Goal: Find specific page/section: Find specific page/section

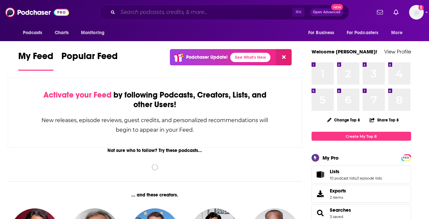
click at [161, 13] on input "Search podcasts, credits, & more..." at bounding box center [205, 12] width 174 height 11
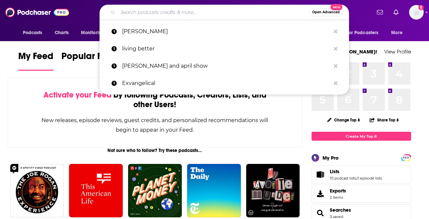
paste input "[URL][DOMAIN_NAME][PERSON_NAME]"
type input "[URL][DOMAIN_NAME][PERSON_NAME]"
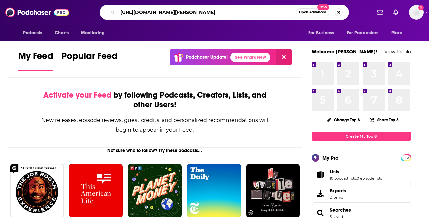
drag, startPoint x: 294, startPoint y: 12, endPoint x: -26, endPoint y: -5, distance: 319.5
click at [0, 0] on html "Podcasts Charts Monitoring [URL][DOMAIN_NAME][PERSON_NAME] Open Advanced New Fo…" at bounding box center [214, 109] width 429 height 219
type input "madang"
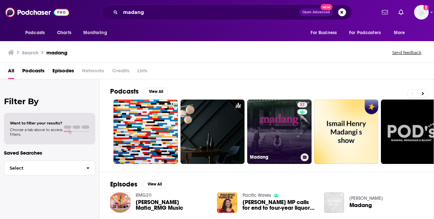
click at [270, 129] on link "37 Madang" at bounding box center [279, 132] width 64 height 64
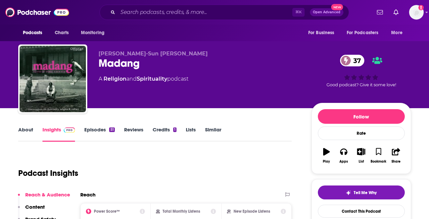
scroll to position [56, 0]
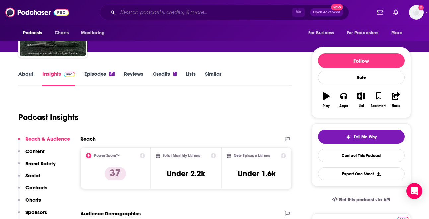
click at [166, 15] on input "Search podcasts, credits, & more..." at bounding box center [205, 12] width 174 height 11
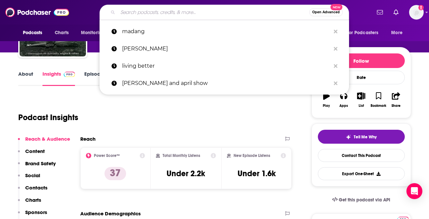
paste input "The Midlife Chrysalis Podcast"
type input "The Midlife Chrysalis Podcast"
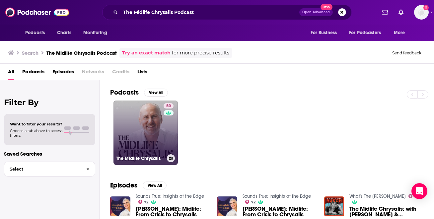
click at [138, 143] on link "50 The Midlife Chrysalis" at bounding box center [145, 133] width 64 height 64
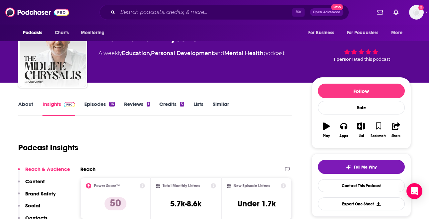
scroll to position [53, 0]
